Goal: Find contact information: Find contact information

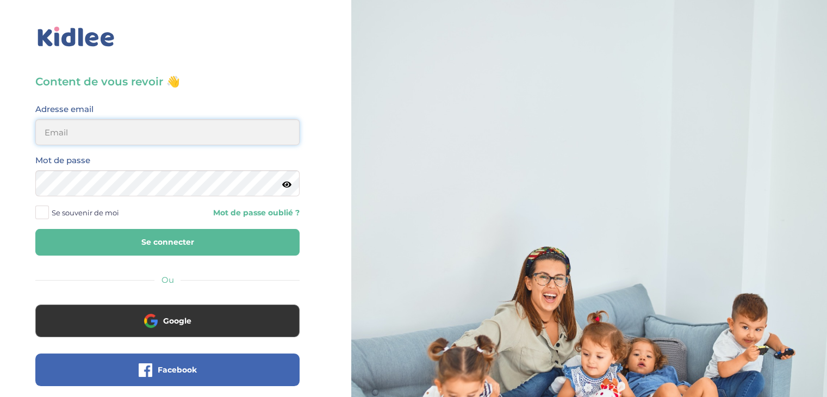
click at [113, 136] on input "email" at bounding box center [167, 132] width 264 height 26
type input "elmaitre@hotmail.com"
click at [126, 237] on button "Se connecter" at bounding box center [167, 242] width 264 height 27
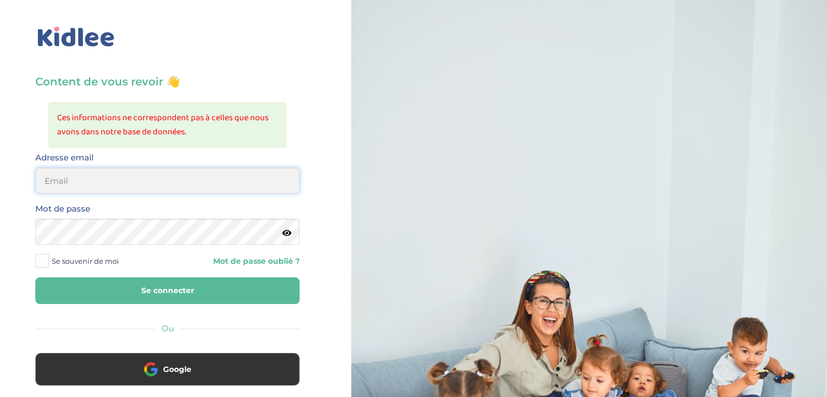
click at [135, 168] on input "email" at bounding box center [167, 181] width 264 height 26
type input "drelsamaitre@gmail.com"
drag, startPoint x: 170, startPoint y: 183, endPoint x: 0, endPoint y: 189, distance: 170.4
click at [0, 189] on div "Content de vous revoir 👋 Ces informations ne correspondent pas à celles que nou…" at bounding box center [167, 284] width 351 height 568
click at [69, 186] on input "email" at bounding box center [167, 181] width 264 height 26
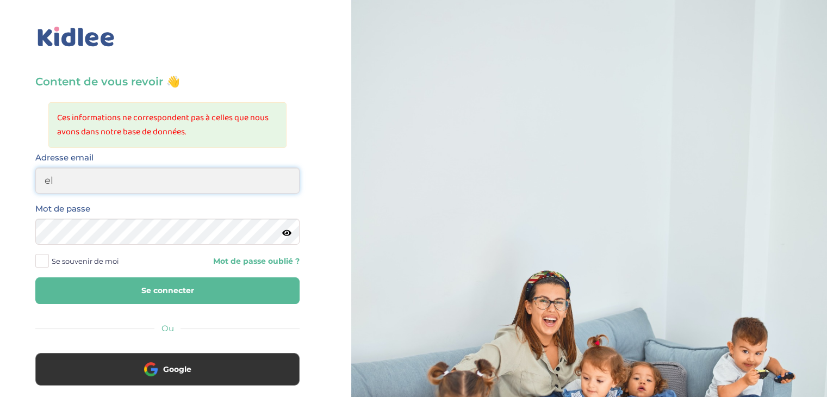
type input "elmaitre@hotmail.com"
click at [286, 234] on icon at bounding box center [286, 233] width 9 height 8
click at [94, 296] on button "Se connecter" at bounding box center [167, 290] width 264 height 27
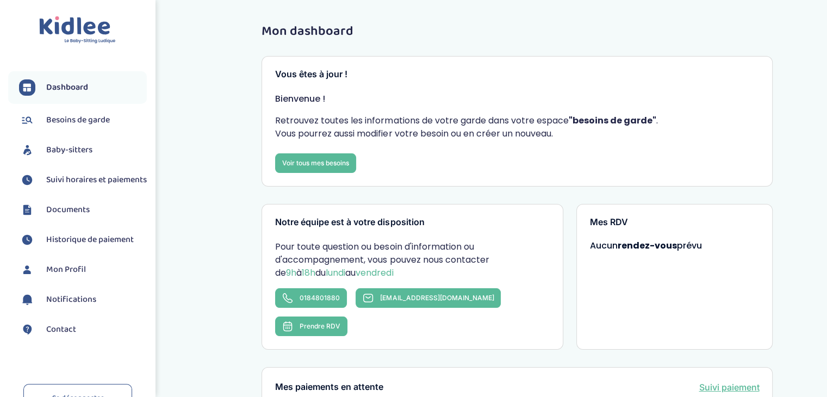
click at [63, 142] on link "Baby-sitters" at bounding box center [83, 150] width 128 height 16
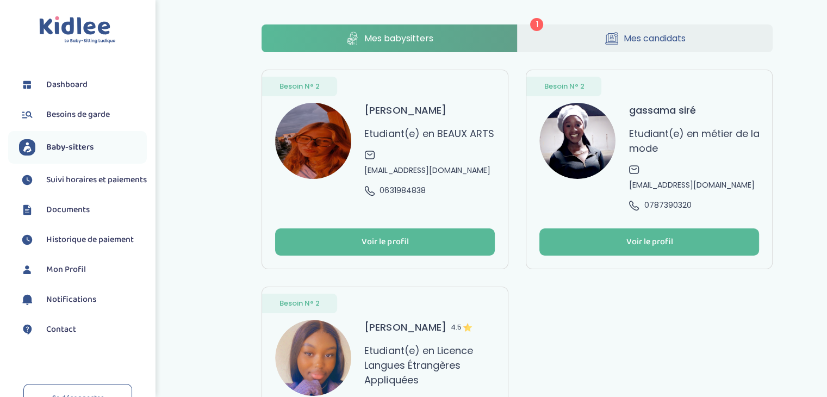
click at [619, 40] on link "Mes candidats" at bounding box center [646, 38] width 256 height 28
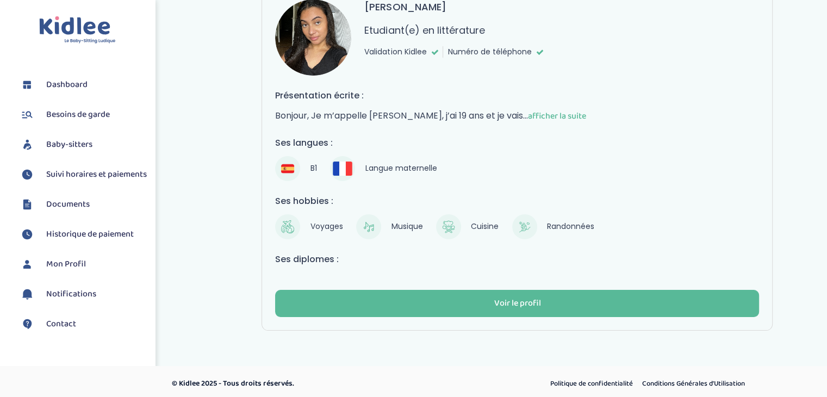
scroll to position [105, 0]
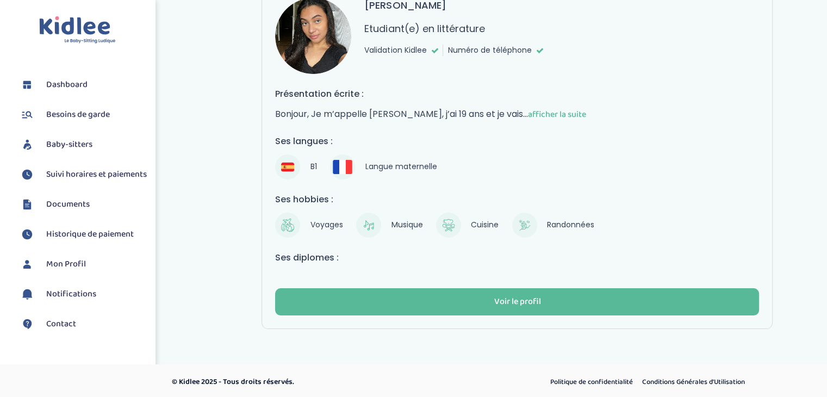
click at [528, 112] on span "afficher la suite" at bounding box center [557, 115] width 58 height 14
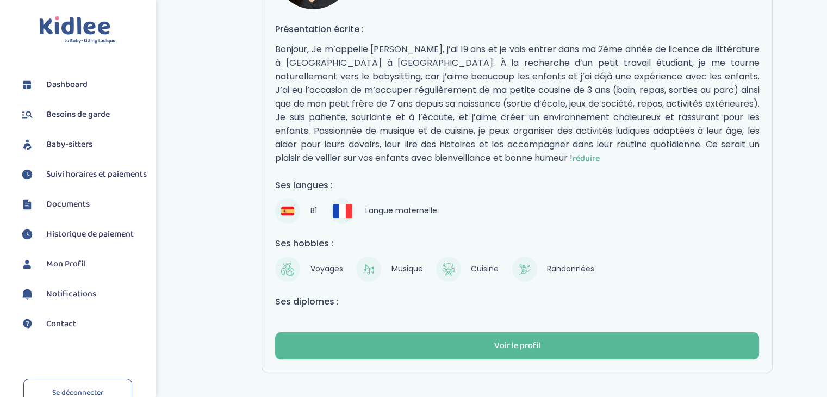
scroll to position [209, 0]
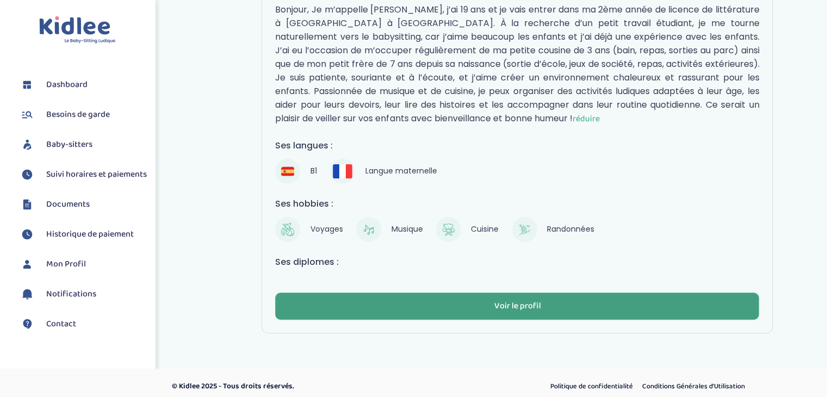
click at [541, 299] on button "Voir le profil" at bounding box center [517, 306] width 484 height 27
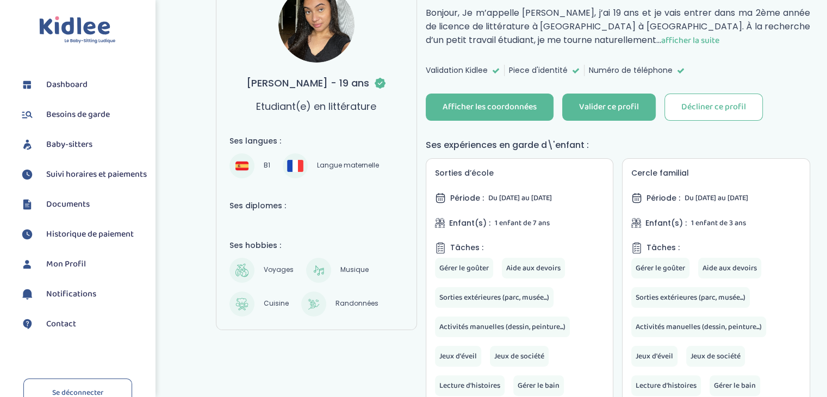
scroll to position [119, 0]
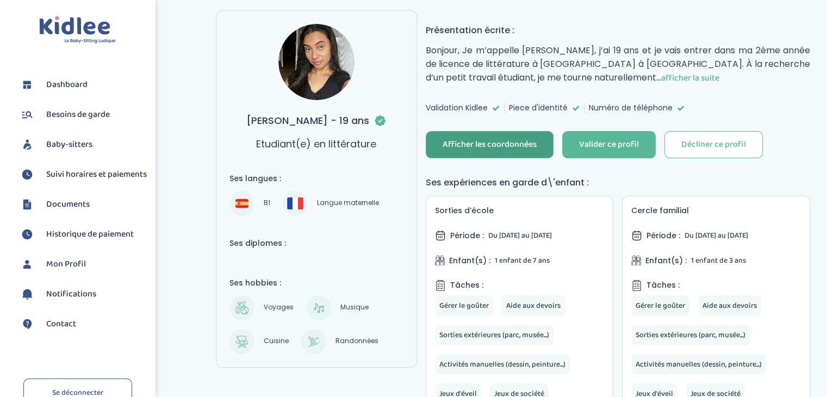
click at [479, 139] on div "Afficher les coordonnées" at bounding box center [490, 145] width 94 height 13
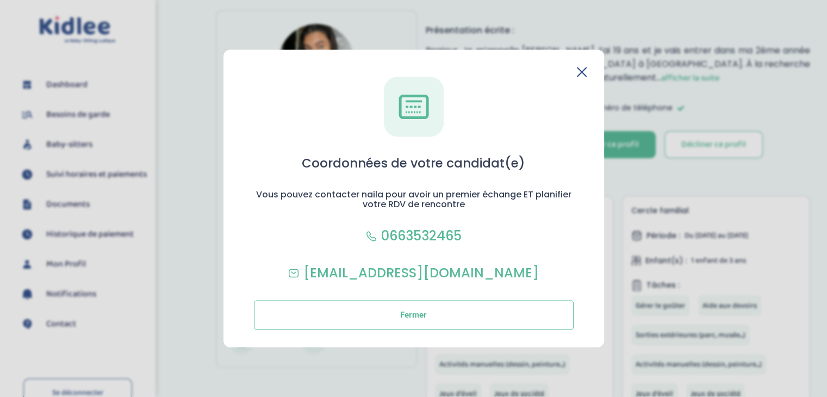
click at [580, 72] on icon at bounding box center [582, 71] width 9 height 9
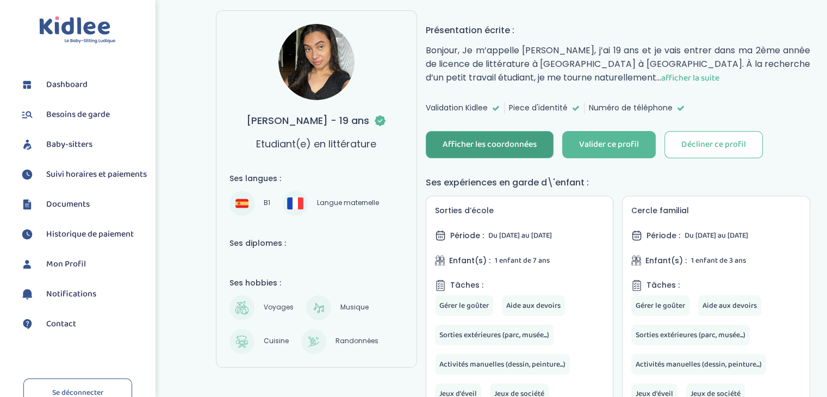
click at [530, 144] on div "Afficher les coordonnées" at bounding box center [490, 145] width 94 height 13
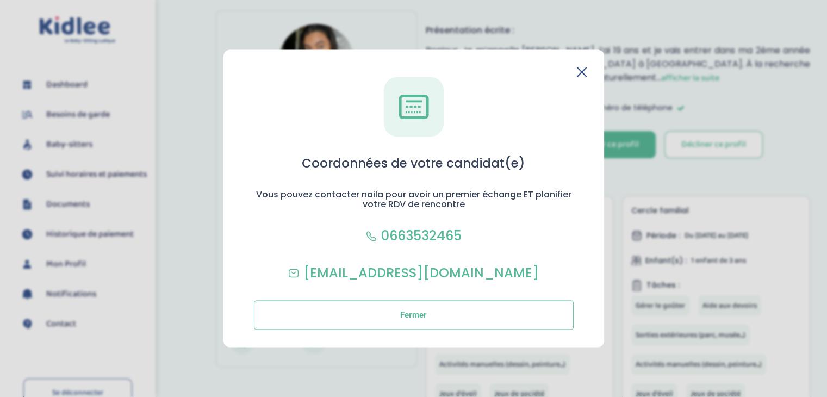
click at [580, 72] on icon at bounding box center [582, 71] width 9 height 9
